Goal: Complete application form

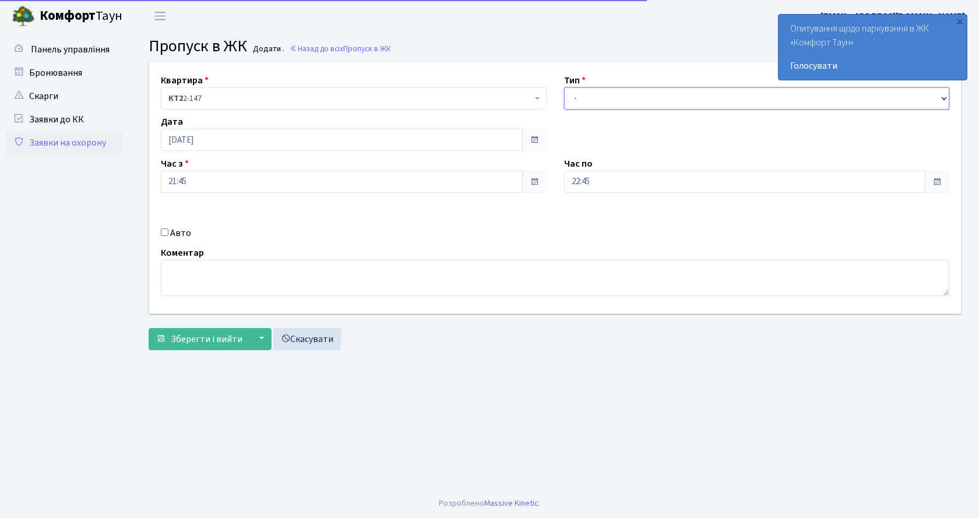
click at [585, 101] on select "- Доставка Таксі Гості Сервіс" at bounding box center [757, 98] width 386 height 22
select select "1"
click at [564, 87] on select "- Доставка Таксі Гості Сервіс" at bounding box center [757, 98] width 386 height 22
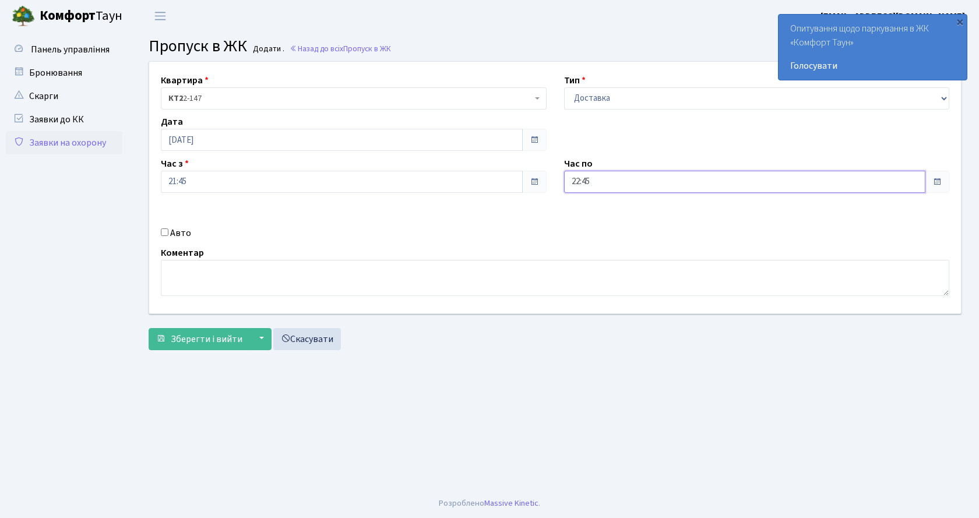
click at [624, 185] on input "22:45" at bounding box center [745, 182] width 362 height 22
click at [170, 229] on label "Авто" at bounding box center [180, 233] width 21 height 14
click at [168, 229] on input "Авто" at bounding box center [165, 233] width 8 height 8
checkbox input "true"
click at [157, 237] on div "Авто" at bounding box center [353, 233] width 403 height 14
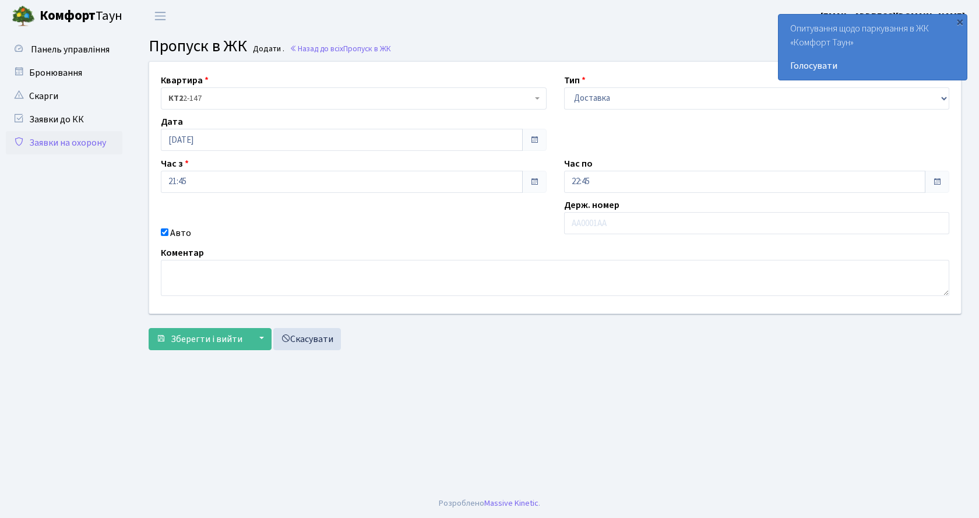
drag, startPoint x: 597, startPoint y: 236, endPoint x: 603, endPoint y: 224, distance: 12.5
click at [598, 234] on div "Держ. номер" at bounding box center [757, 219] width 403 height 42
click at [603, 224] on input "text" at bounding box center [757, 223] width 386 height 22
type input "ам3459ср"
click at [611, 181] on input "22:45" at bounding box center [745, 182] width 362 height 22
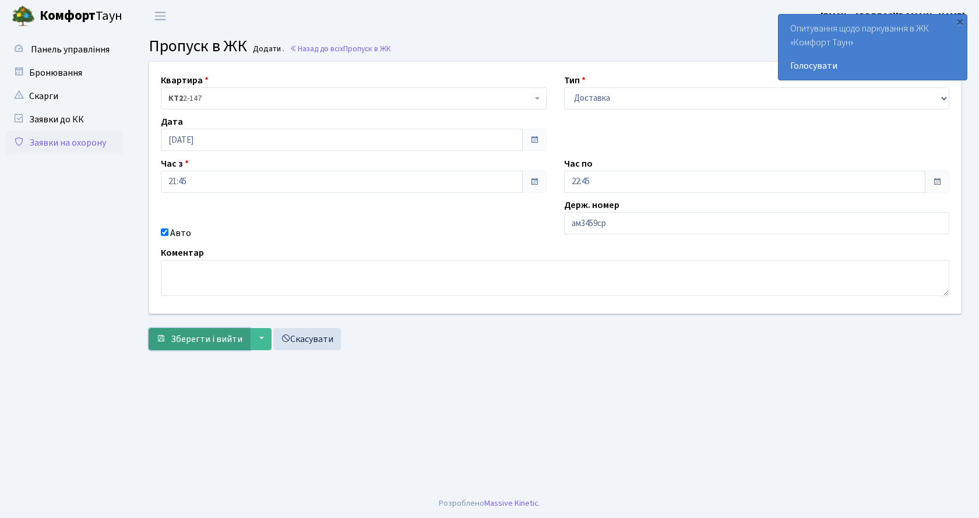
click at [187, 335] on span "Зберегти і вийти" at bounding box center [207, 339] width 72 height 13
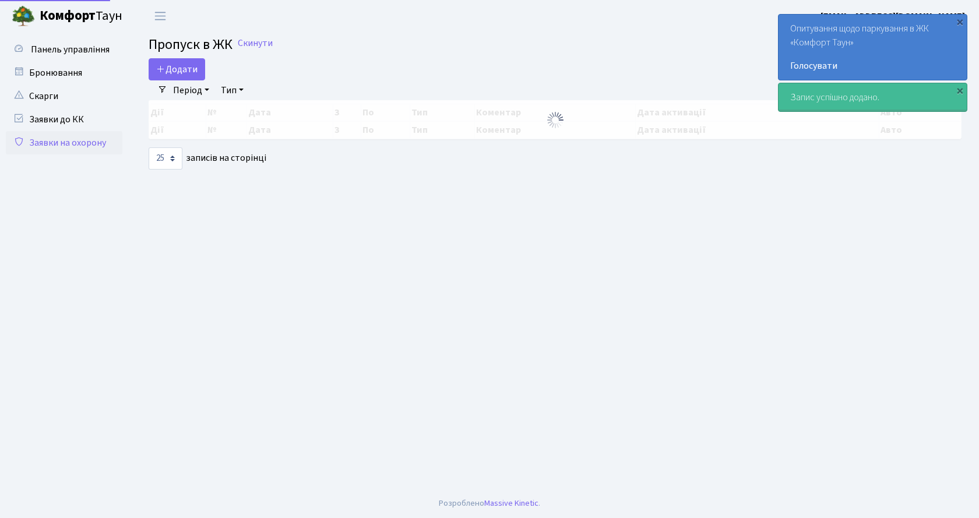
select select "25"
